Goal: Task Accomplishment & Management: Use online tool/utility

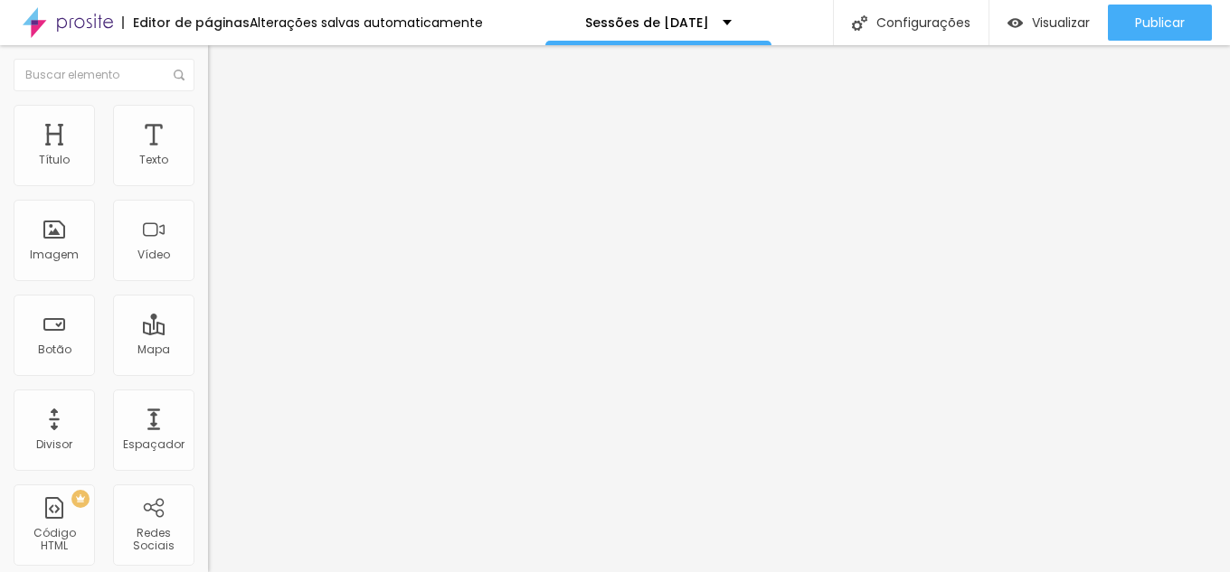
click at [208, 111] on img at bounding box center [216, 113] width 16 height 16
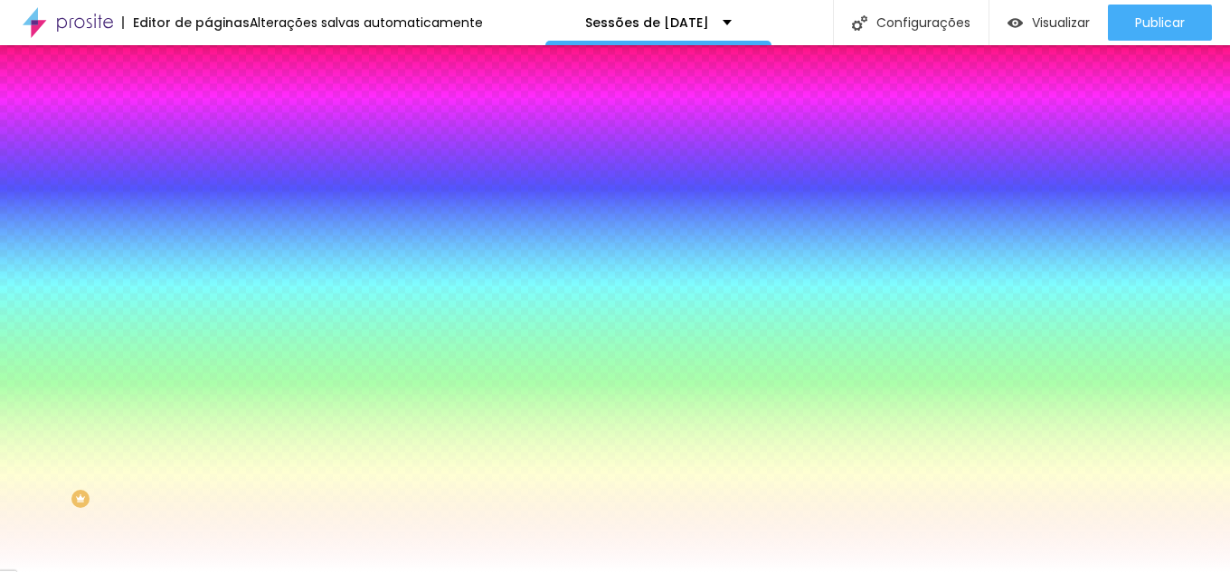
scroll to position [24, 0]
drag, startPoint x: 140, startPoint y: 365, endPoint x: 179, endPoint y: 369, distance: 39.1
drag, startPoint x: 137, startPoint y: 156, endPoint x: 176, endPoint y: 160, distance: 39.2
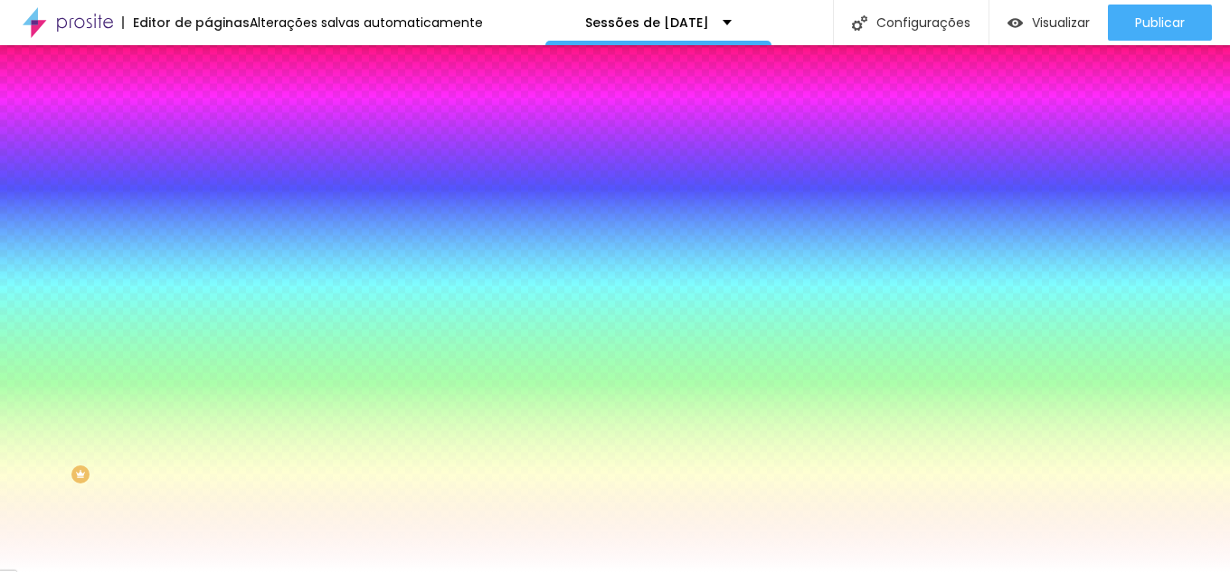
click at [208, 160] on input "#B51832" at bounding box center [316, 157] width 217 height 18
drag, startPoint x: 144, startPoint y: 368, endPoint x: 175, endPoint y: 369, distance: 30.8
paste input "B51832"
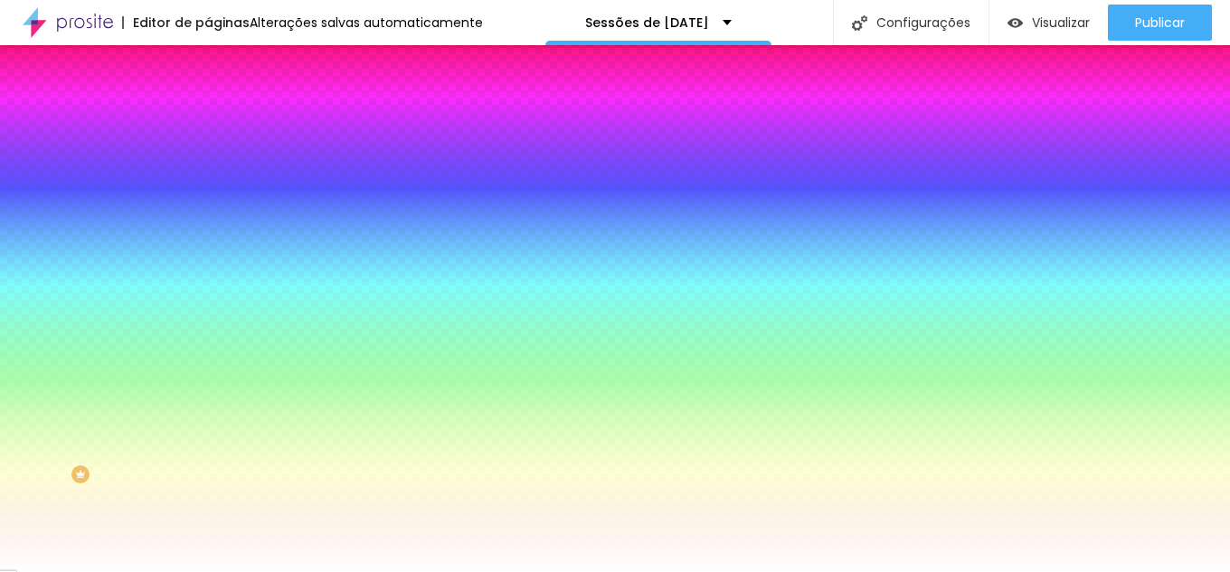
type input "#B51832"
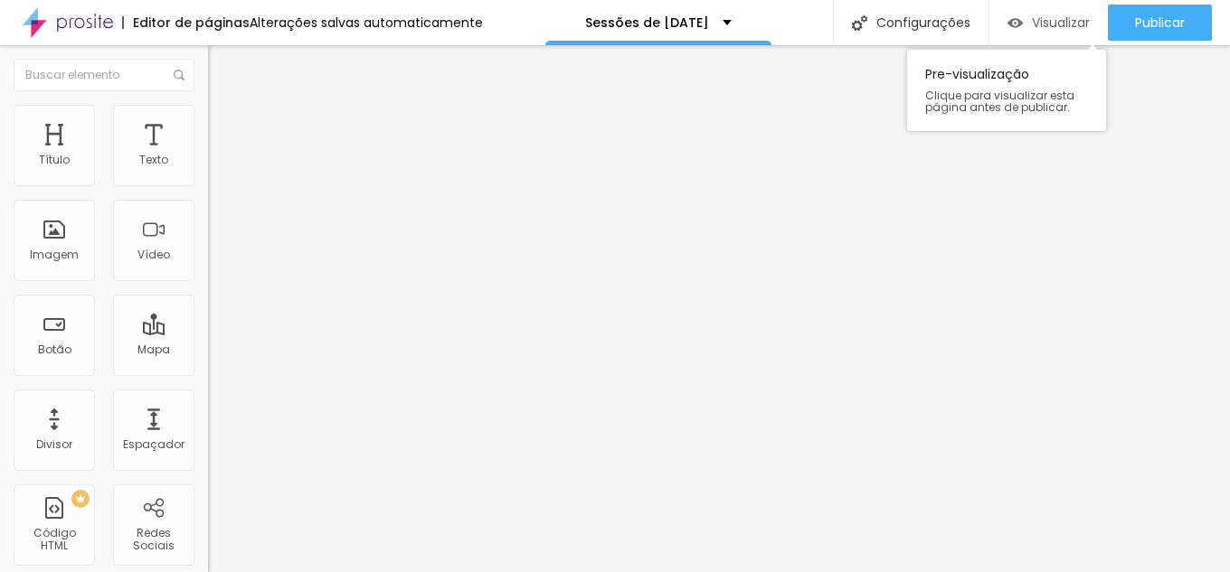
click at [1016, 26] on img "button" at bounding box center [1015, 22] width 15 height 15
click at [208, 118] on li "Estilo" at bounding box center [312, 114] width 208 height 18
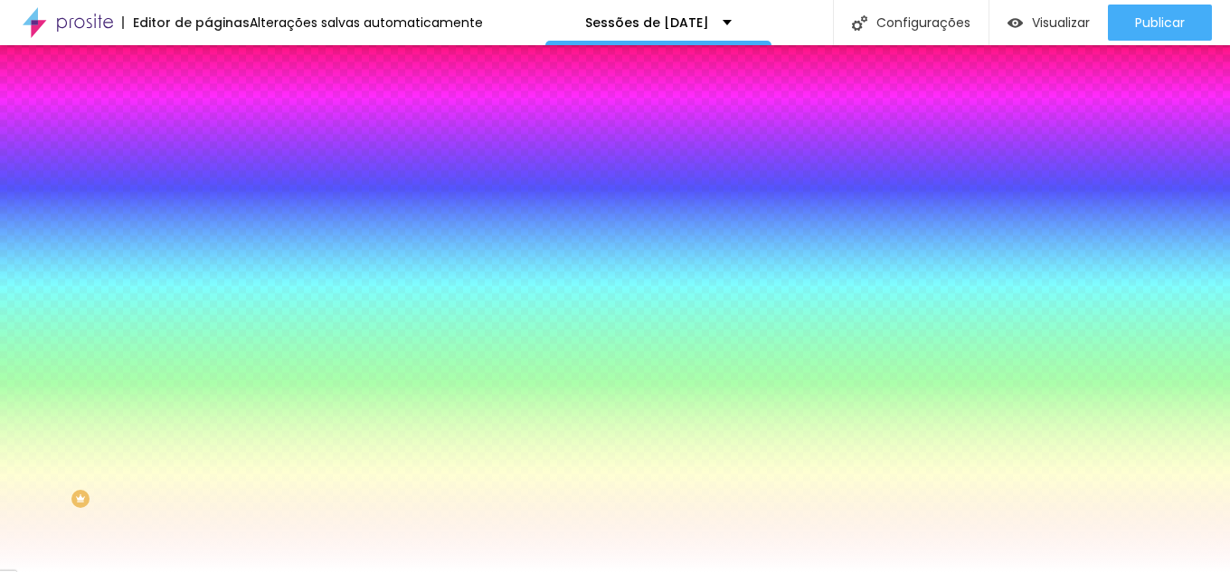
click at [208, 123] on li "Avançado" at bounding box center [312, 132] width 208 height 18
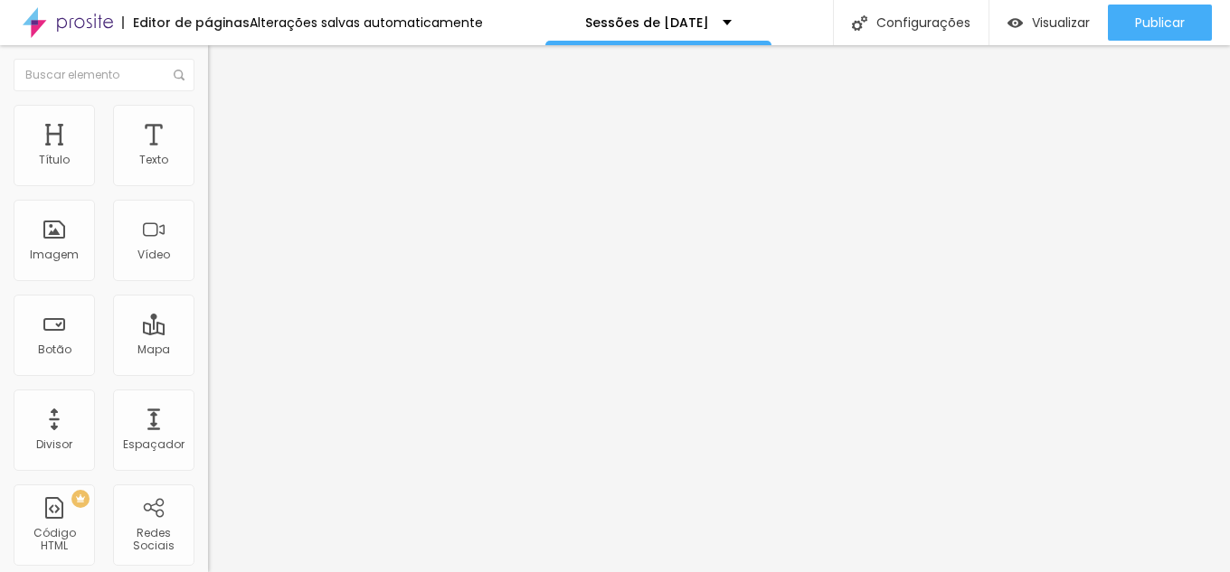
click at [224, 121] on span "Estilo" at bounding box center [238, 116] width 28 height 15
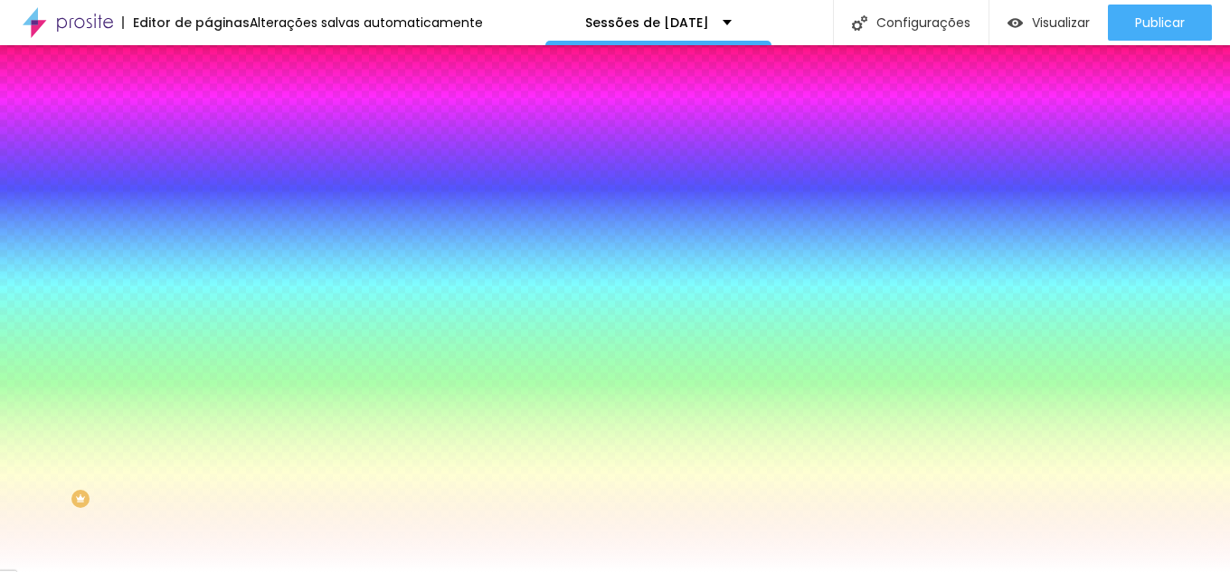
scroll to position [1, 0]
drag, startPoint x: 141, startPoint y: 430, endPoint x: 194, endPoint y: 431, distance: 53.4
click at [194, 431] on div "Título Texto Imagem Vídeo Botão Mapa Divisor Espaçador PREMIUM Código HTML Rede…" at bounding box center [104, 308] width 208 height 527
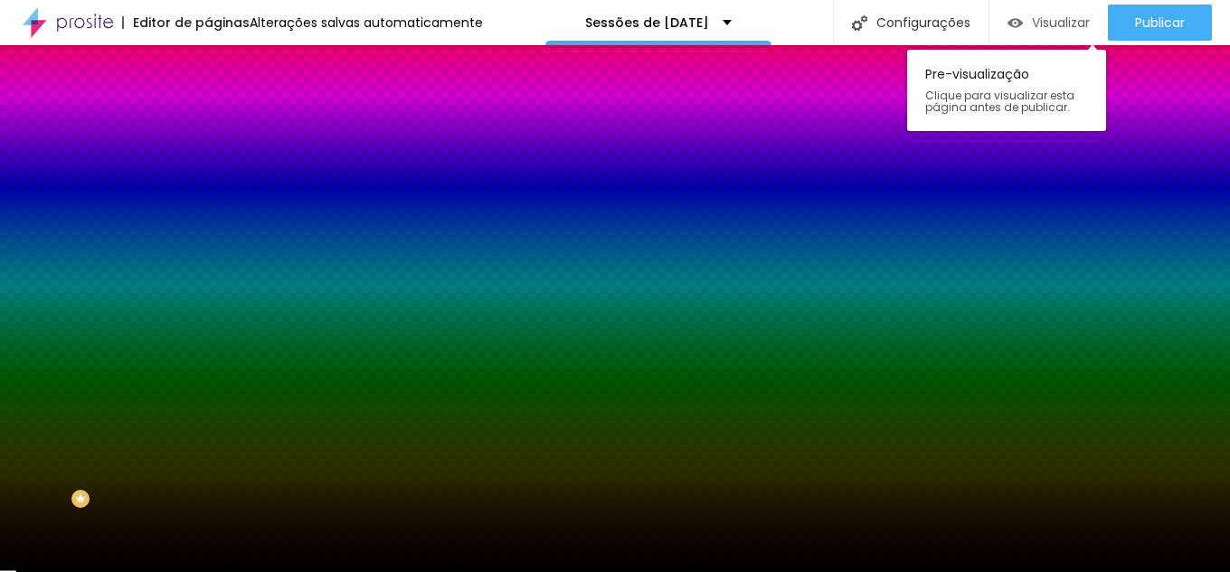
click at [1018, 18] on img "button" at bounding box center [1015, 22] width 15 height 15
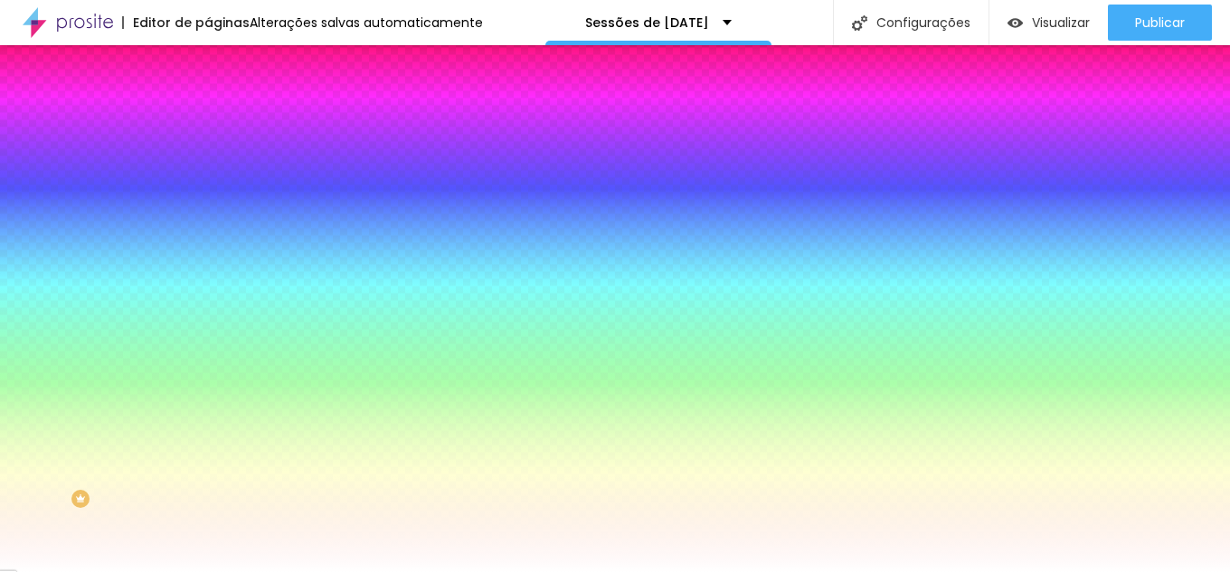
type input "#FFFF"
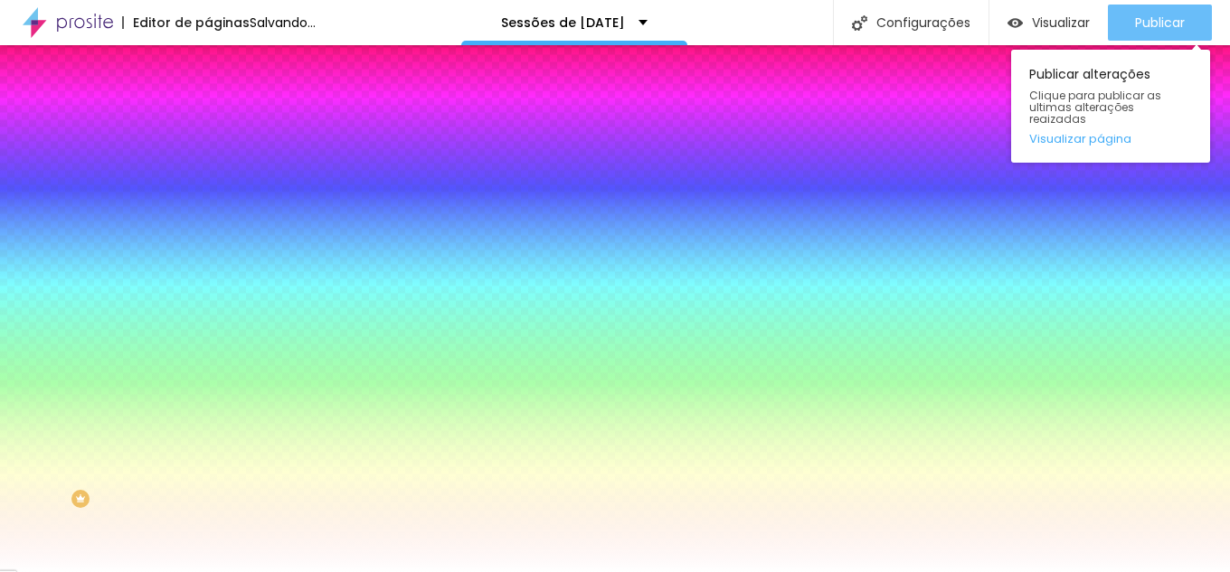
click at [1161, 20] on span "Publicar" at bounding box center [1160, 22] width 50 height 14
